Goal: Information Seeking & Learning: Learn about a topic

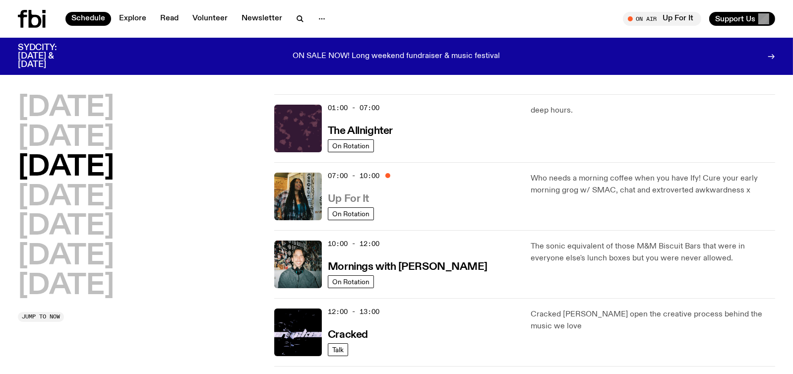
click at [331, 193] on link "Up For It" at bounding box center [348, 198] width 41 height 12
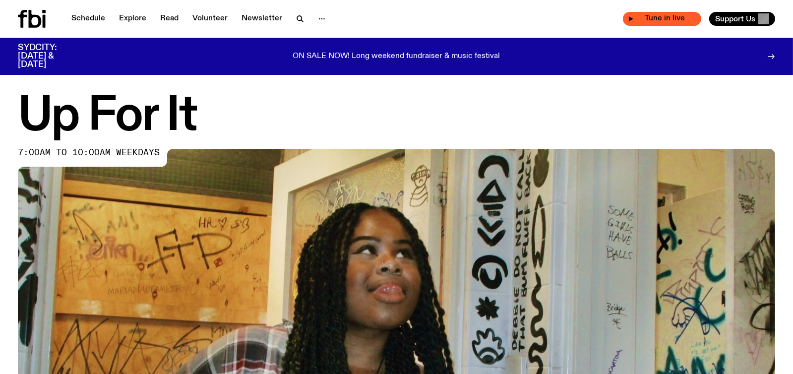
click at [640, 20] on span "Tune in live" at bounding box center [665, 18] width 62 height 7
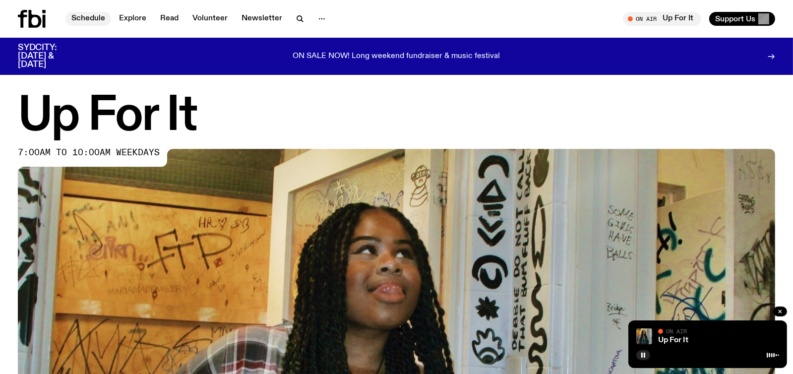
click at [88, 15] on link "Schedule" at bounding box center [88, 19] width 46 height 14
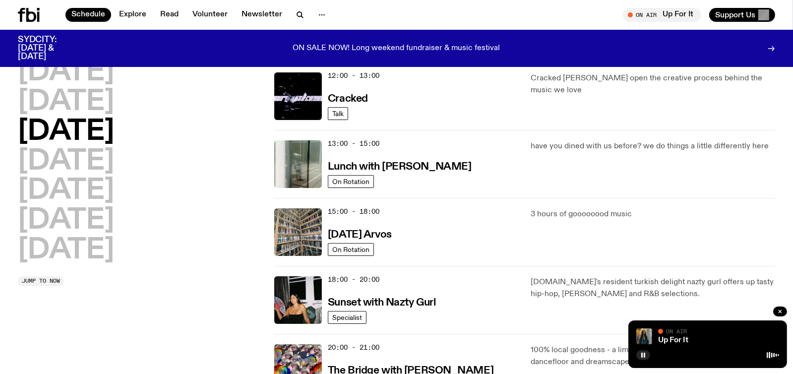
scroll to position [245, 0]
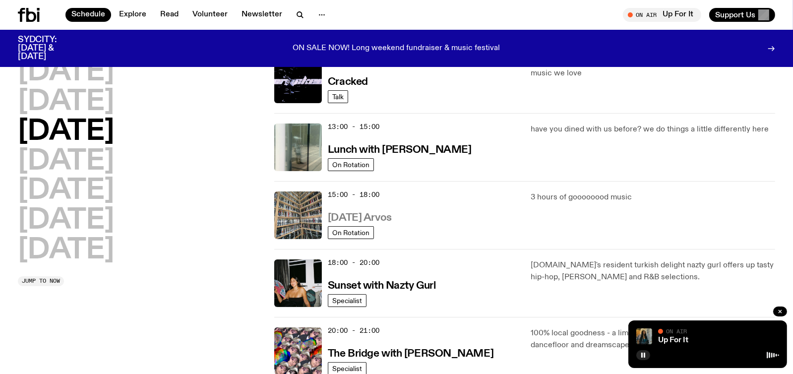
click at [370, 216] on h3 "[DATE] Arvos" at bounding box center [360, 218] width 64 height 10
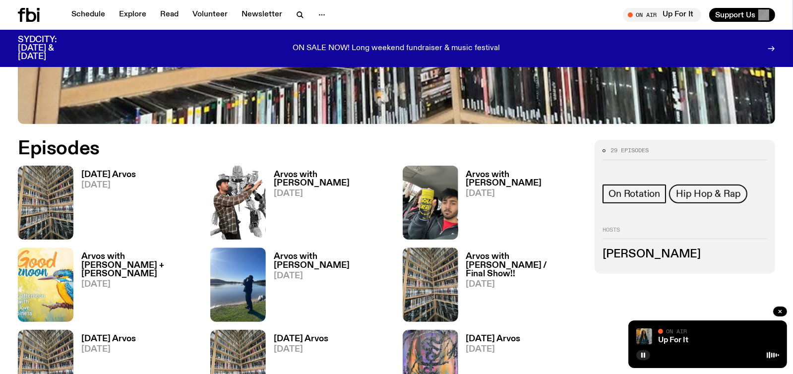
scroll to position [393, 0]
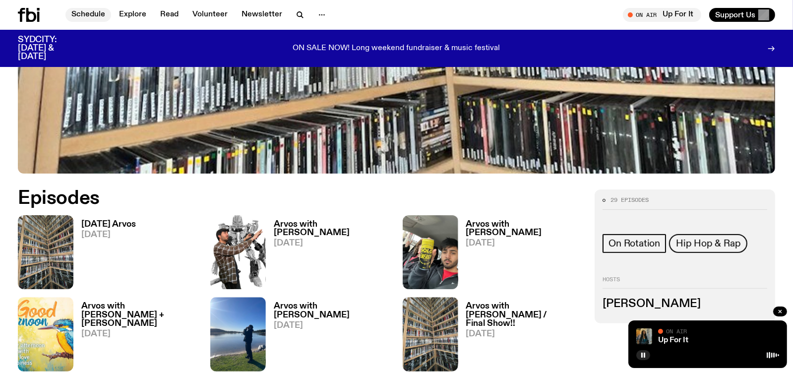
click at [96, 12] on link "Schedule" at bounding box center [88, 15] width 46 height 14
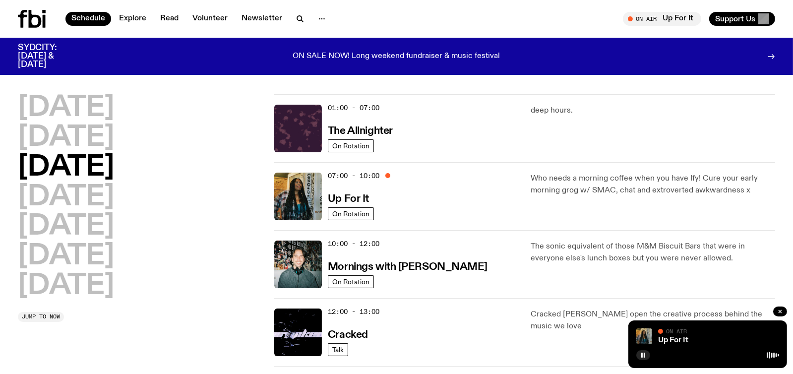
click at [518, 250] on div "10:00 - 12:00 Mornings with [PERSON_NAME]" at bounding box center [423, 264] width 191 height 48
click at [349, 206] on div "07:00 - 10:00 Up For It" at bounding box center [423, 197] width 191 height 48
click at [347, 212] on span "On Rotation" at bounding box center [350, 213] width 37 height 7
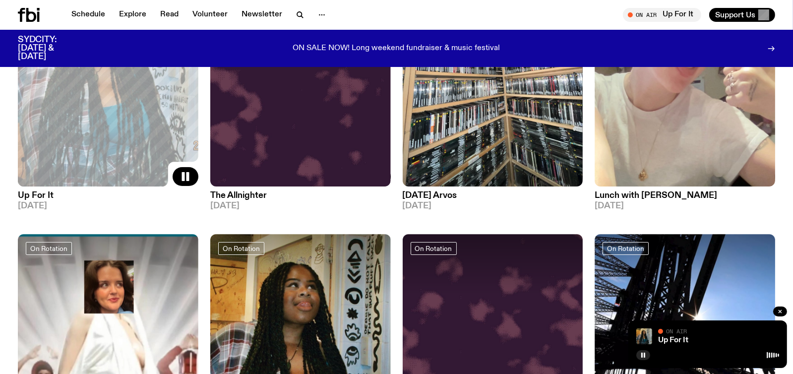
scroll to position [195, 0]
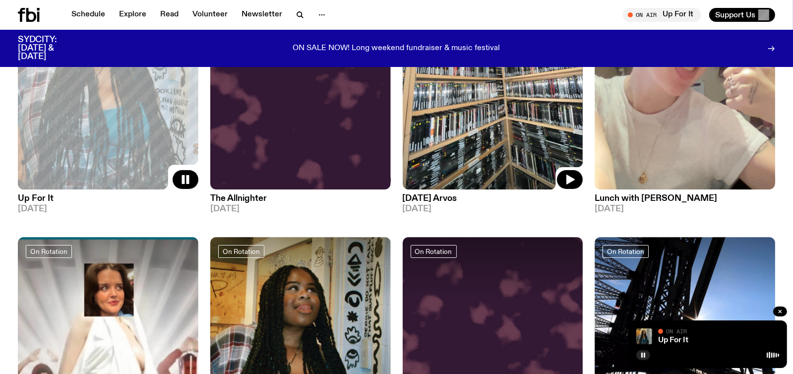
click at [478, 184] on img at bounding box center [493, 69] width 180 height 240
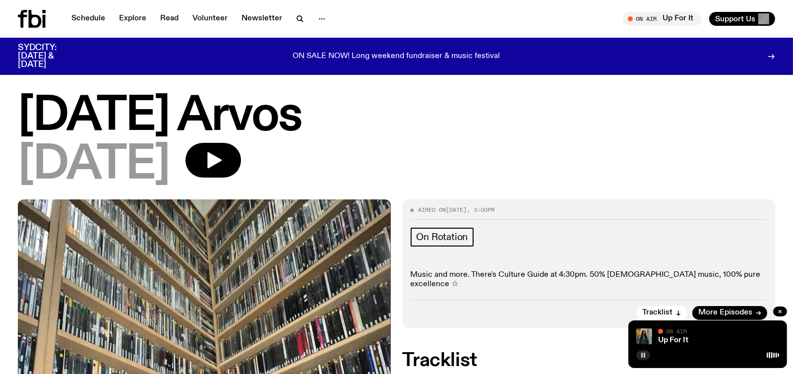
click at [645, 354] on icon "button" at bounding box center [643, 355] width 6 height 6
click at [643, 355] on icon "button" at bounding box center [643, 354] width 4 height 5
